Goal: Task Accomplishment & Management: Manage account settings

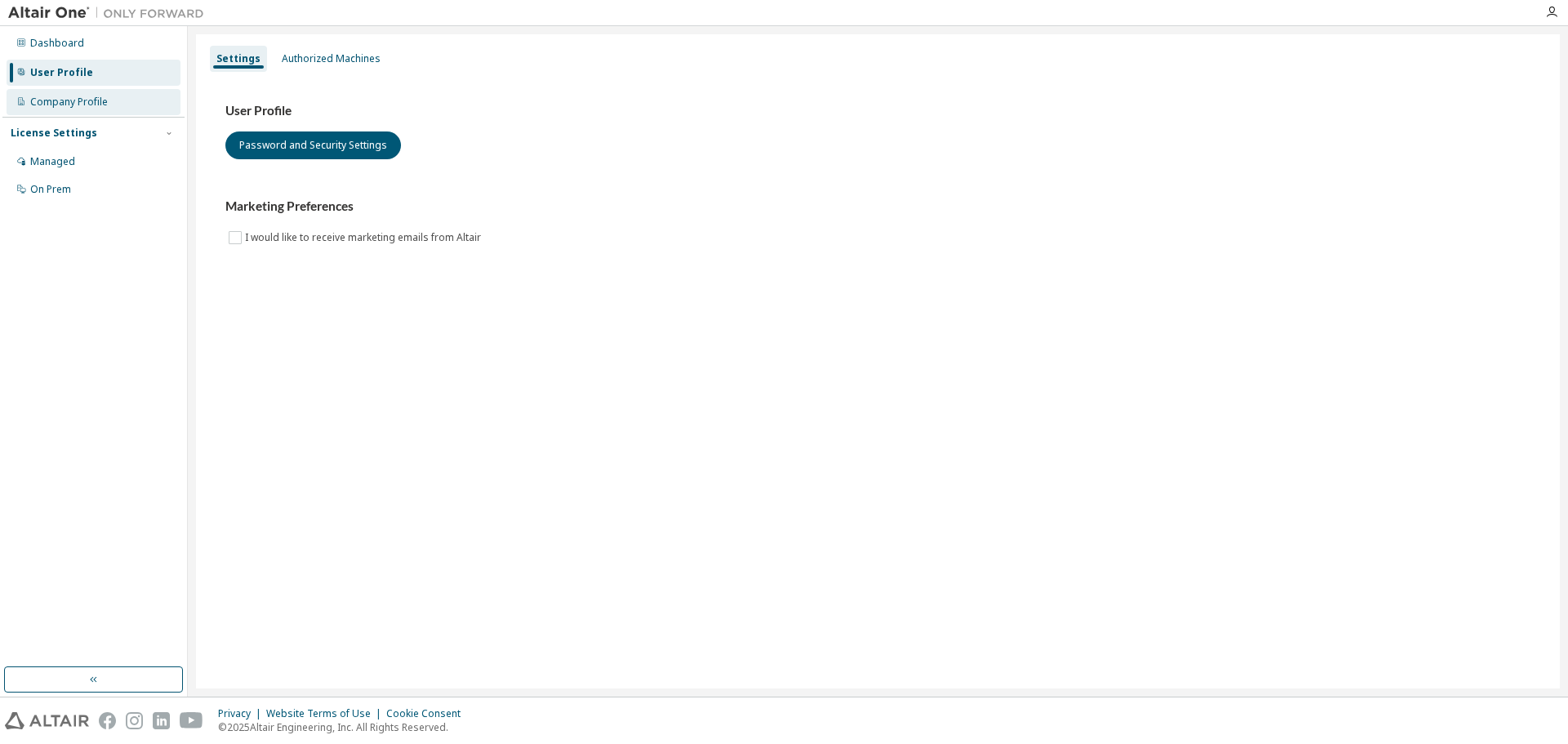
click at [77, 99] on div "Company Profile" at bounding box center [69, 102] width 77 height 14
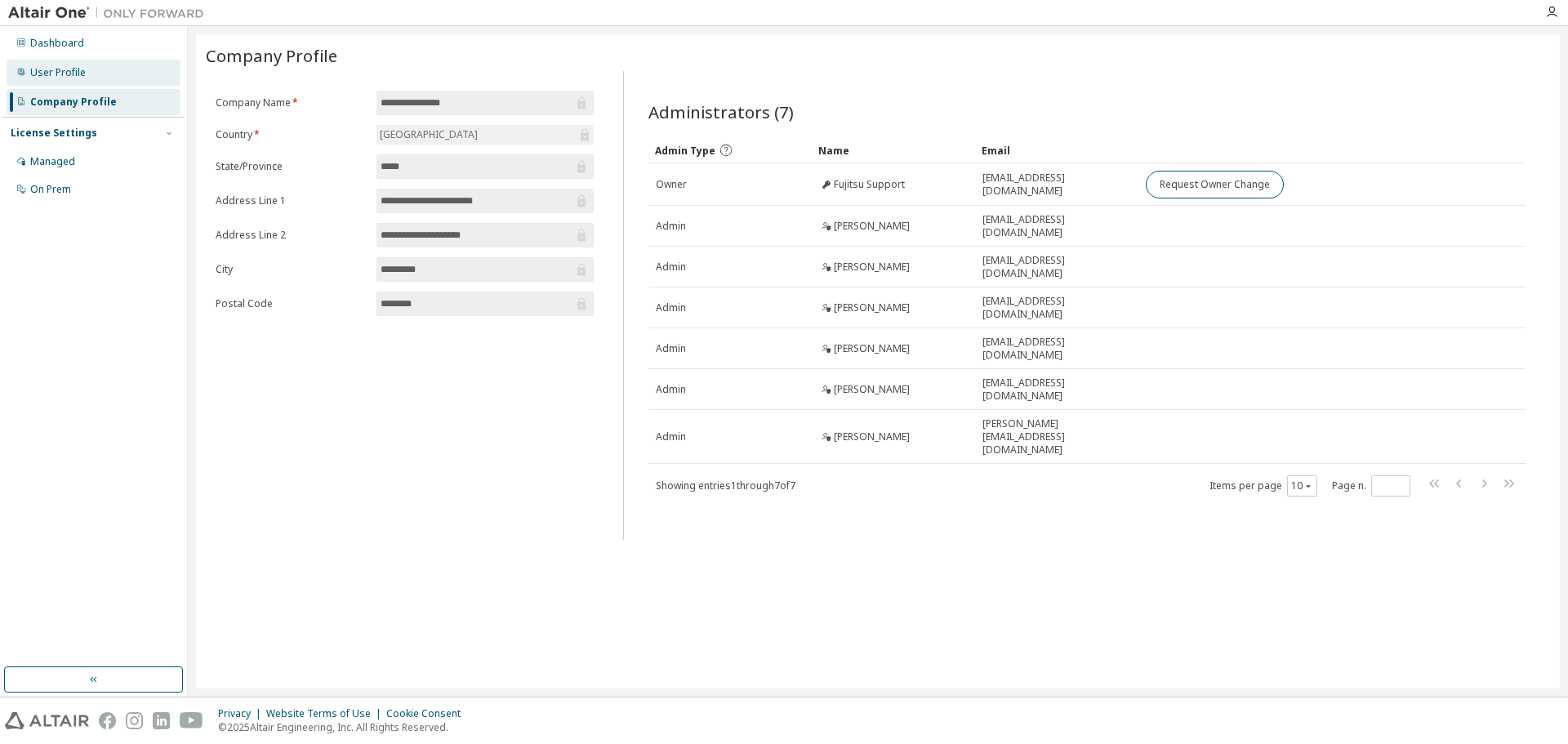
click at [69, 74] on div "User Profile" at bounding box center [58, 73] width 56 height 14
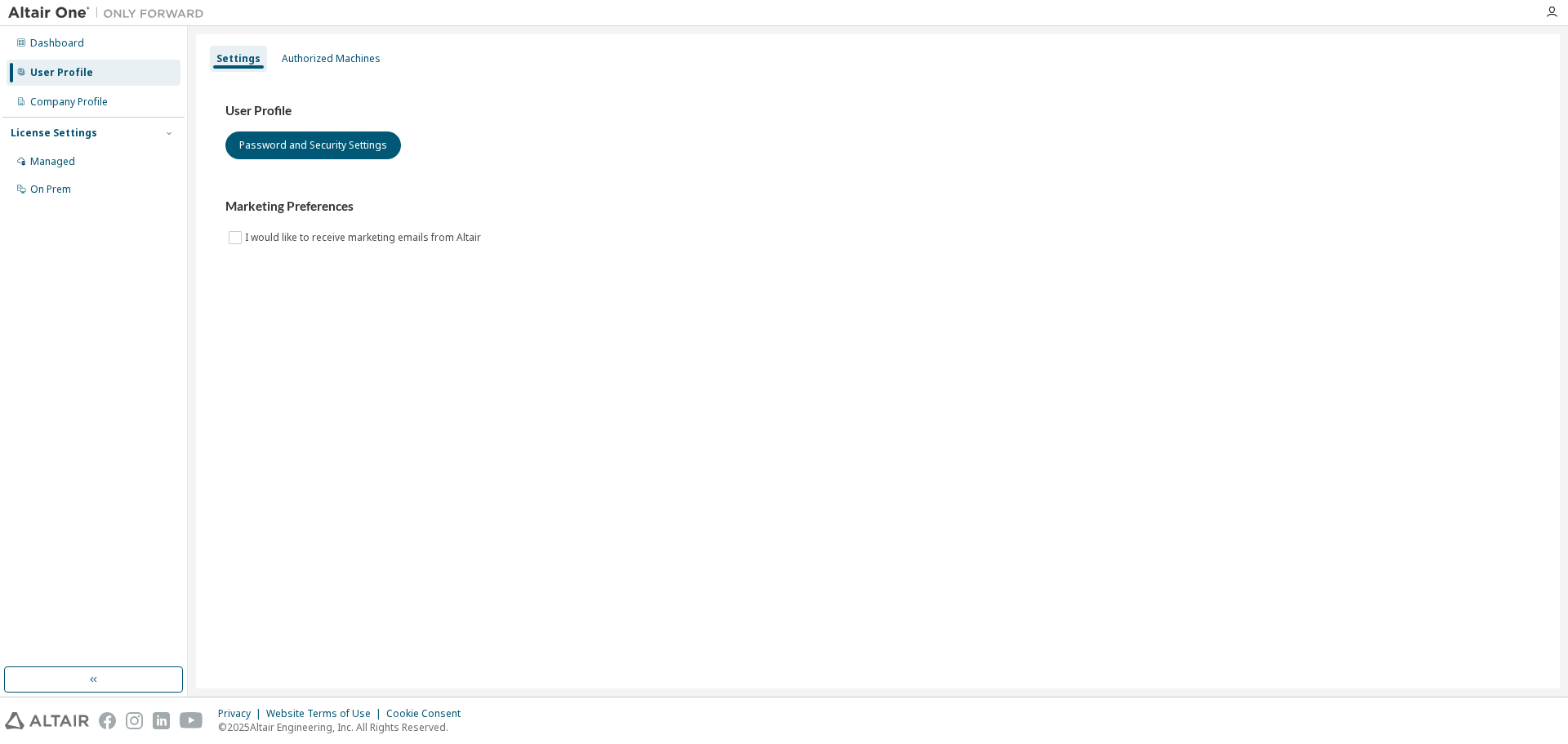
click at [74, 134] on div "License Settings" at bounding box center [54, 133] width 87 height 14
click at [69, 162] on div "Managed" at bounding box center [52, 162] width 45 height 14
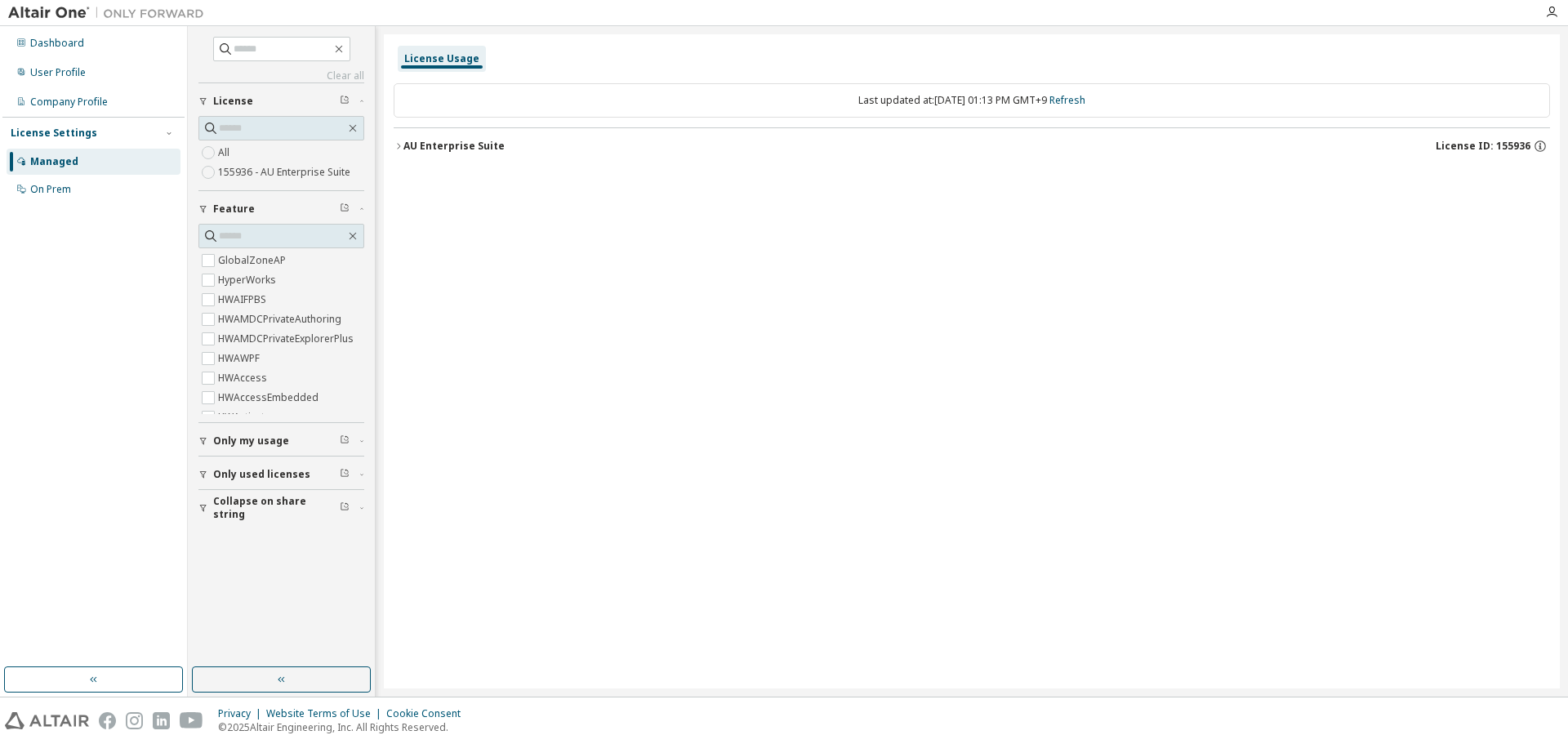
click at [399, 143] on icon "button" at bounding box center [399, 146] width 10 height 10
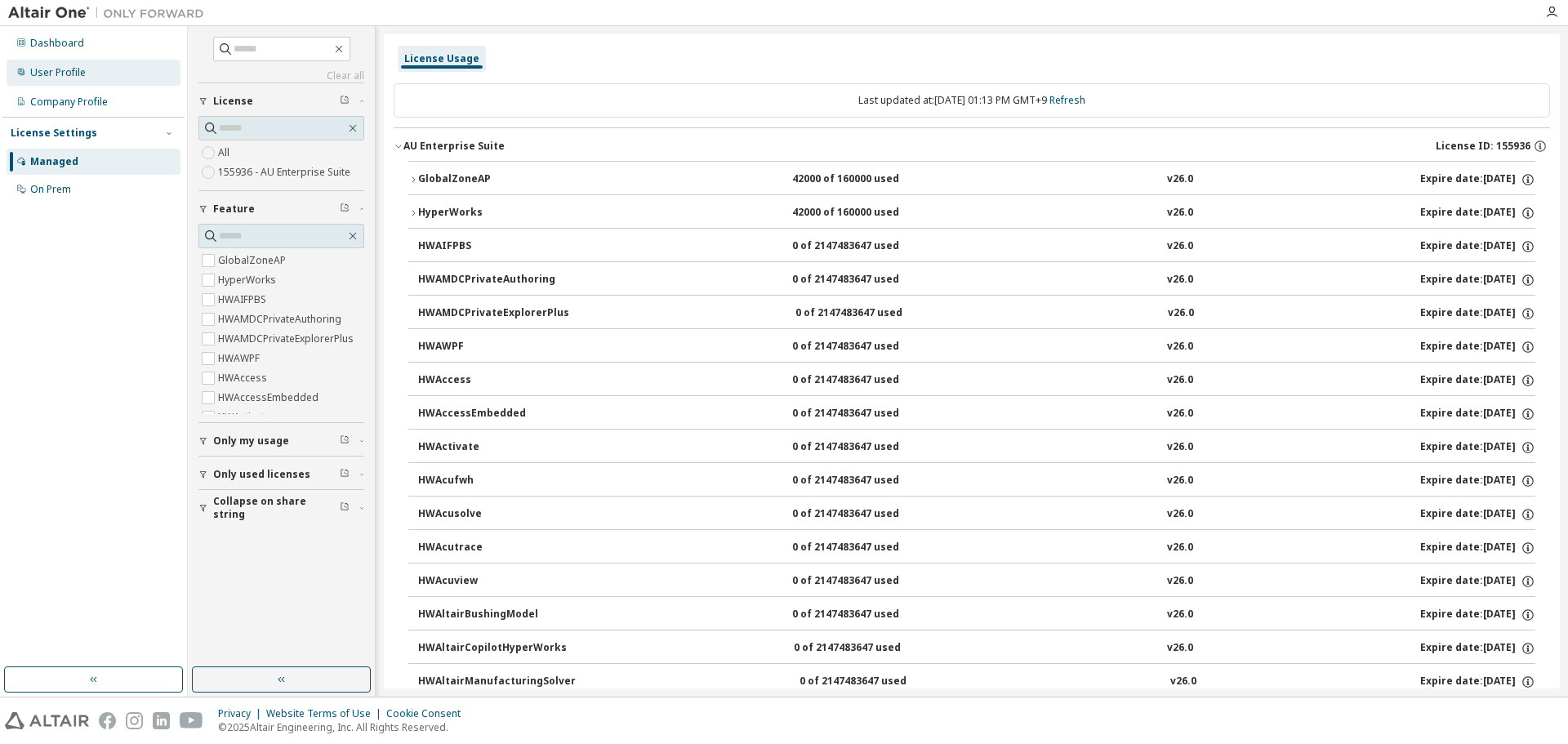
click at [73, 69] on div "User Profile" at bounding box center [58, 73] width 56 height 14
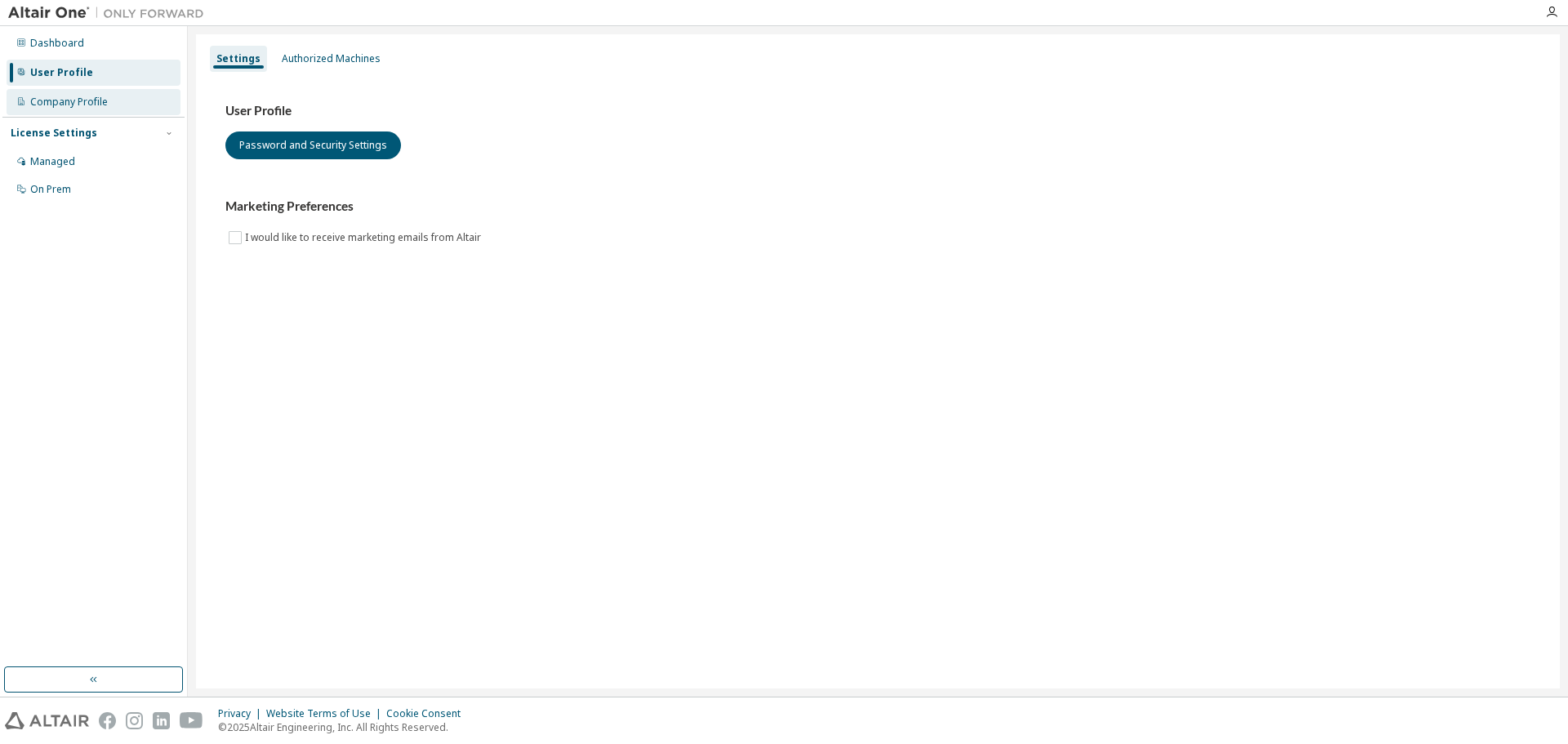
click at [61, 101] on div "Company Profile" at bounding box center [69, 102] width 77 height 14
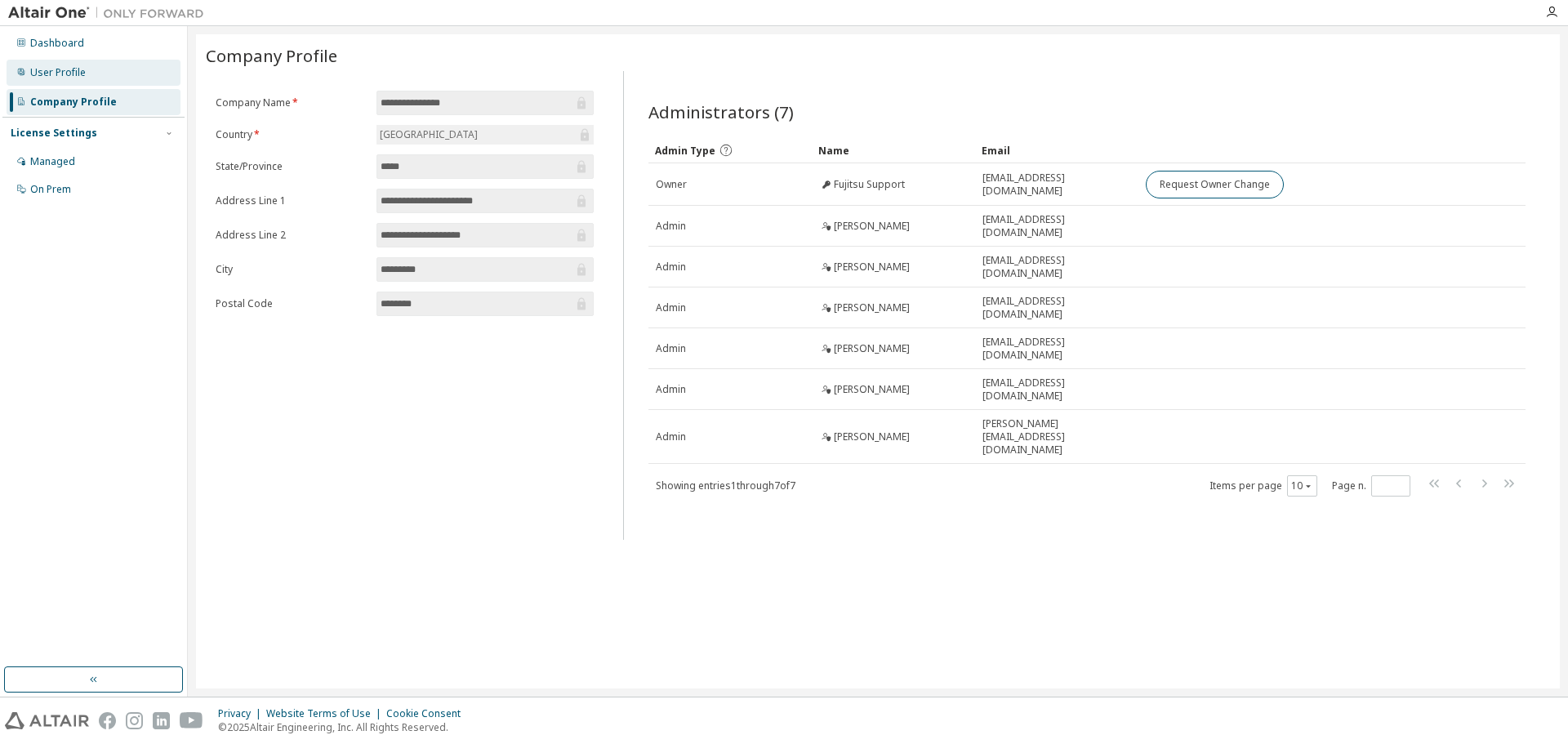
click at [79, 69] on div "User Profile" at bounding box center [58, 73] width 56 height 14
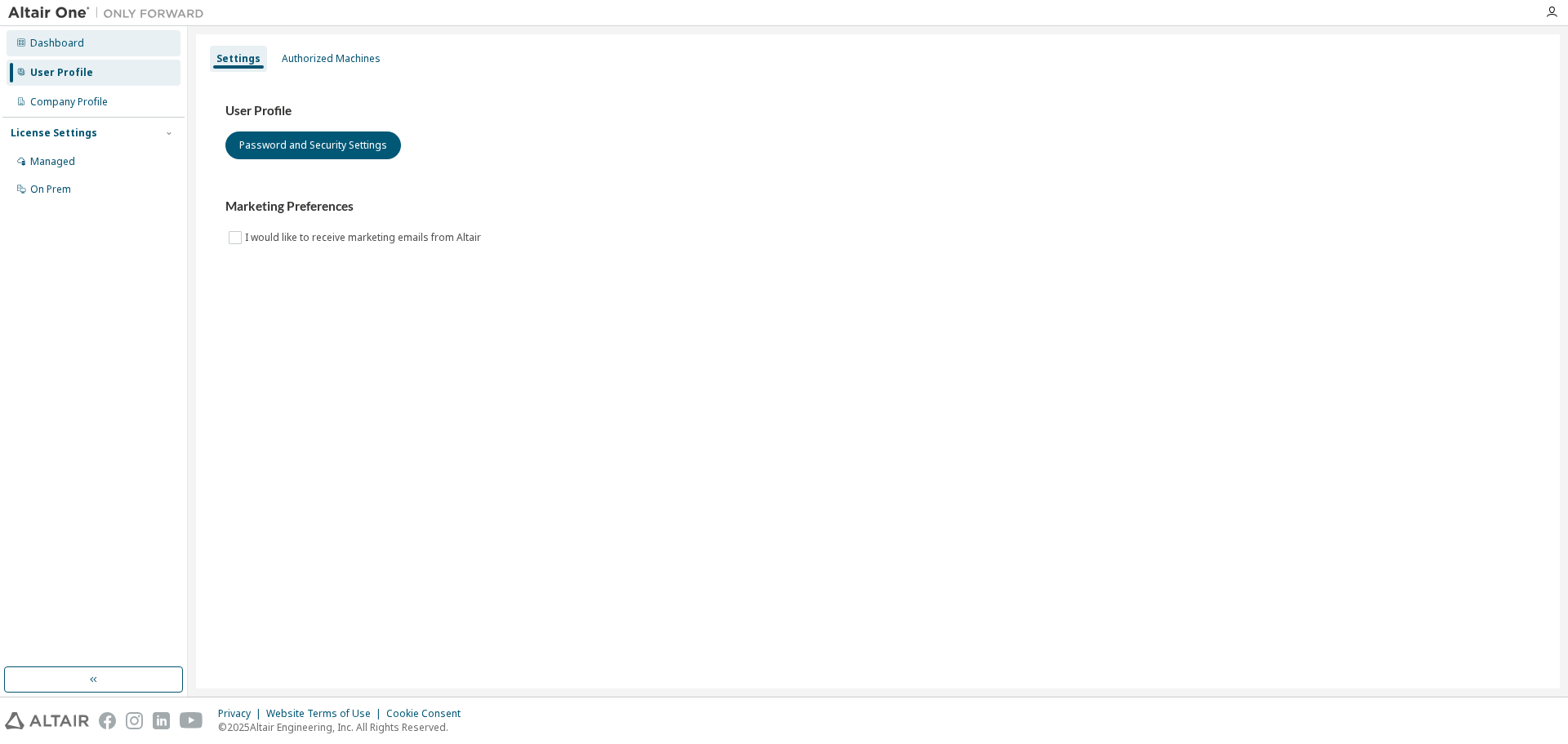
click at [69, 39] on div "Dashboard" at bounding box center [57, 43] width 54 height 14
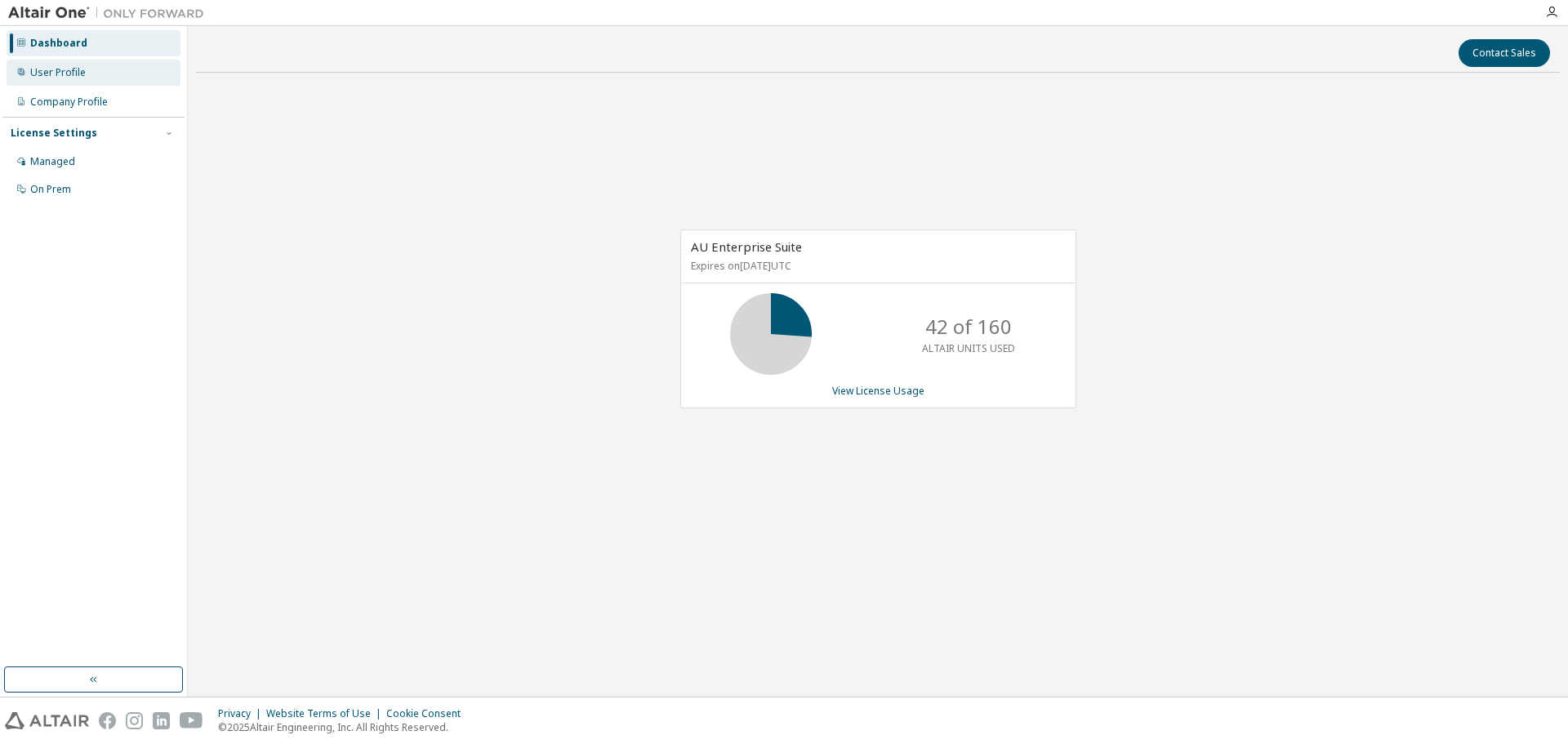
click at [71, 81] on div "User Profile" at bounding box center [94, 72] width 174 height 26
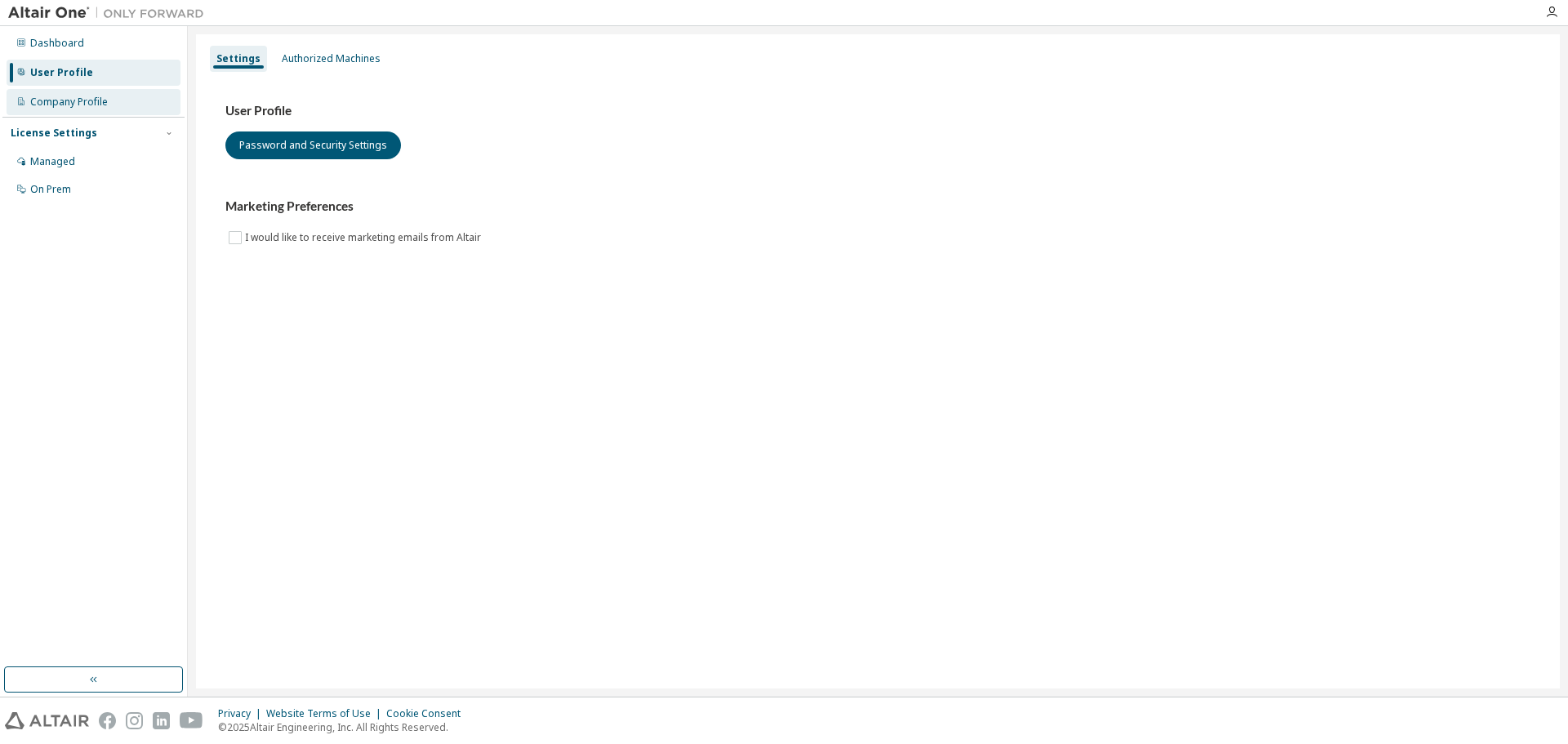
click at [70, 111] on div "Company Profile" at bounding box center [94, 101] width 174 height 26
